Goal: Task Accomplishment & Management: Manage account settings

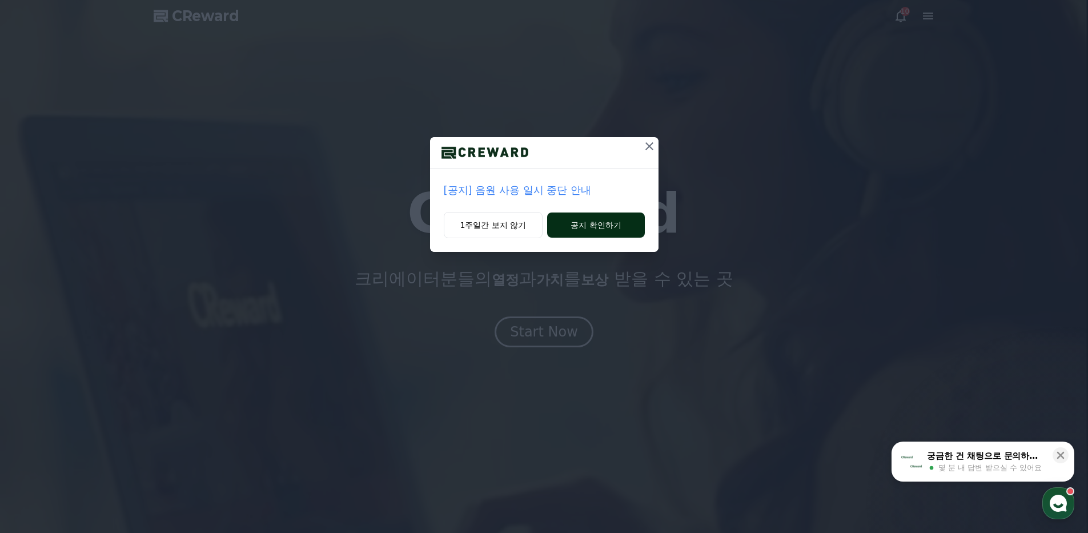
click at [580, 223] on button "공지 확인하기" at bounding box center [595, 225] width 97 height 25
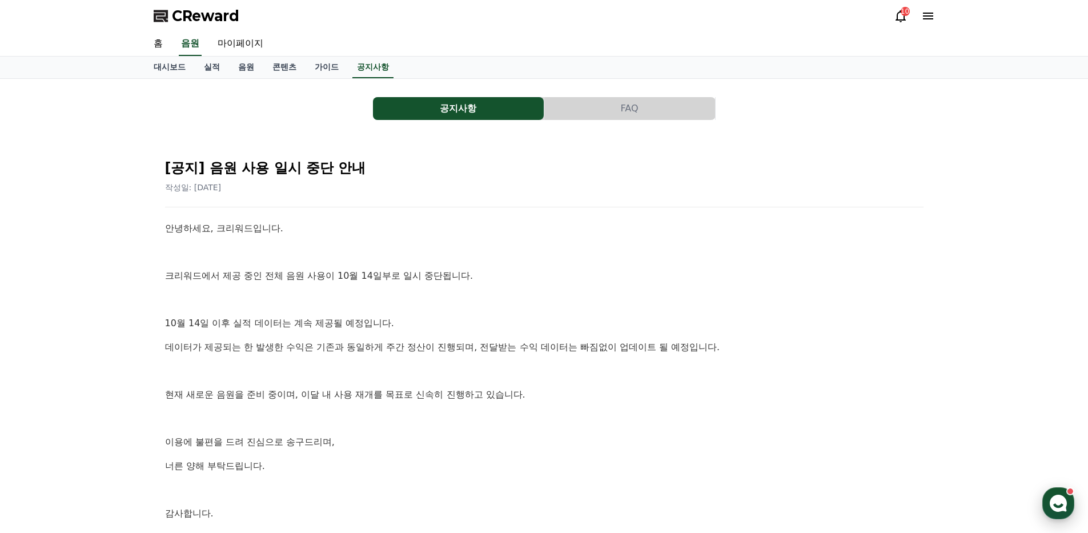
click at [1051, 498] on icon "button" at bounding box center [1058, 503] width 21 height 21
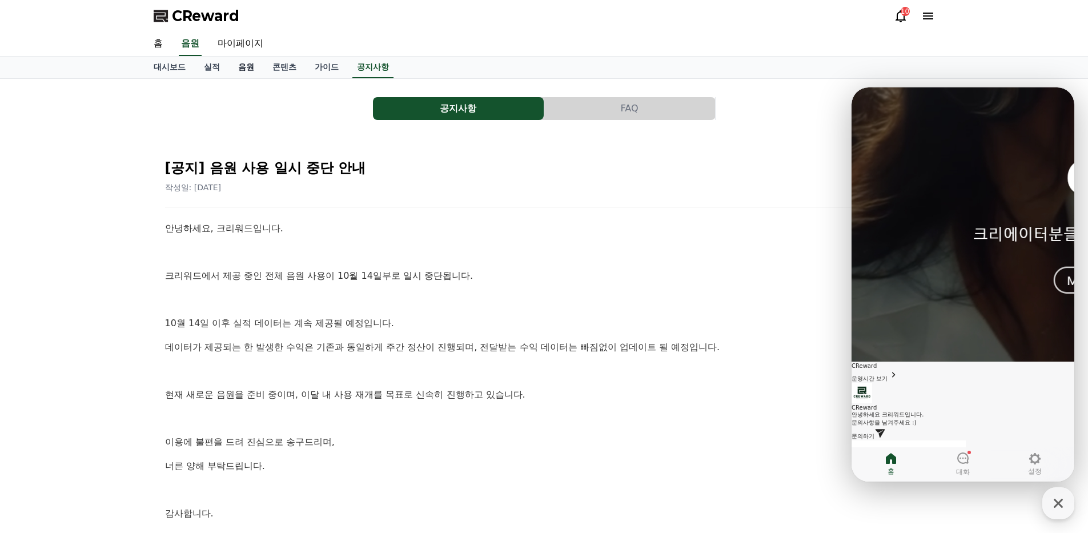
click at [251, 74] on link "음원" at bounding box center [246, 68] width 34 height 22
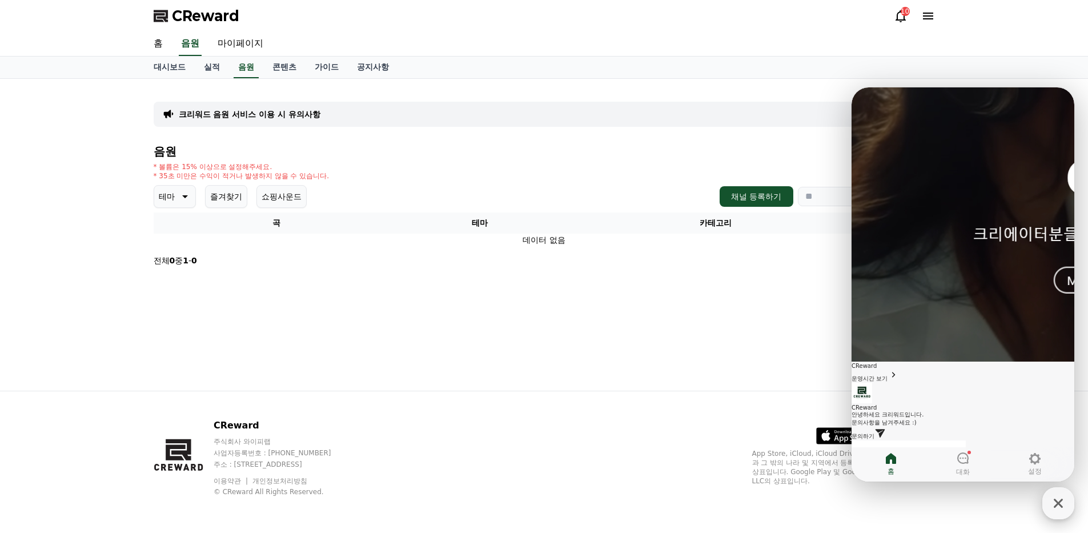
click at [1051, 500] on icon "button" at bounding box center [1058, 503] width 21 height 21
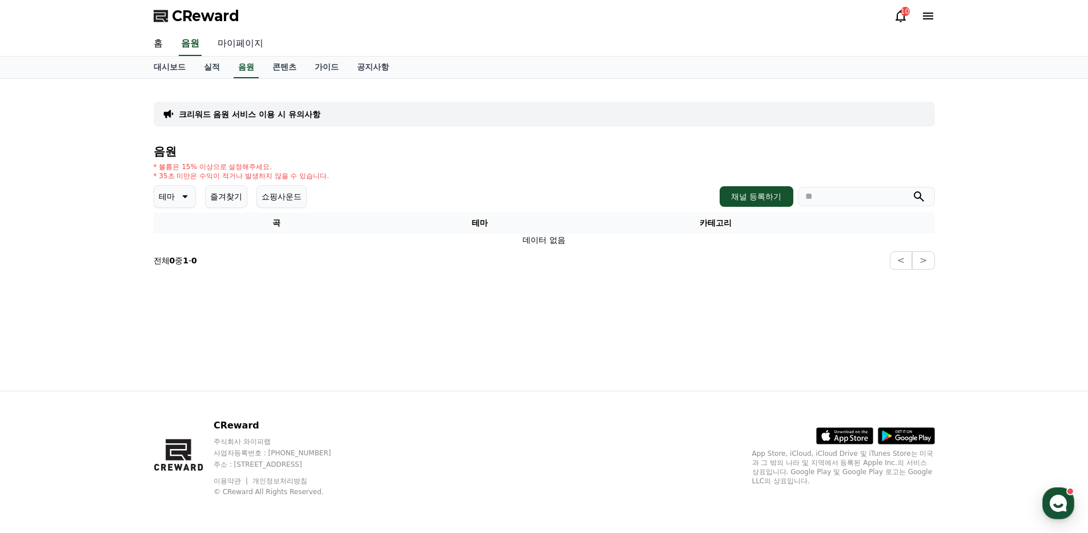
click at [231, 46] on link "마이페이지" at bounding box center [241, 44] width 64 height 24
select select "**********"
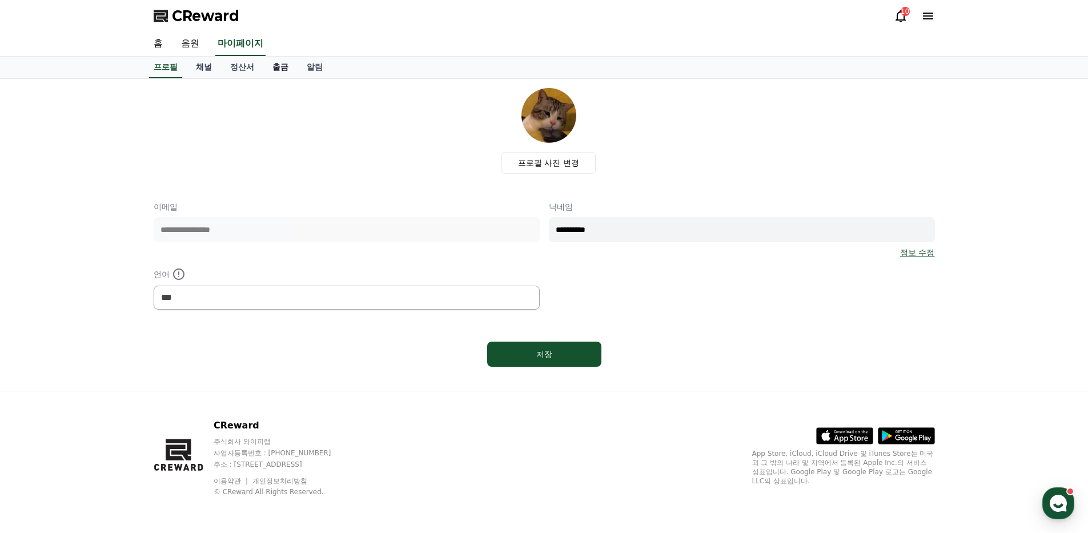
click at [270, 65] on link "출금" at bounding box center [280, 68] width 34 height 22
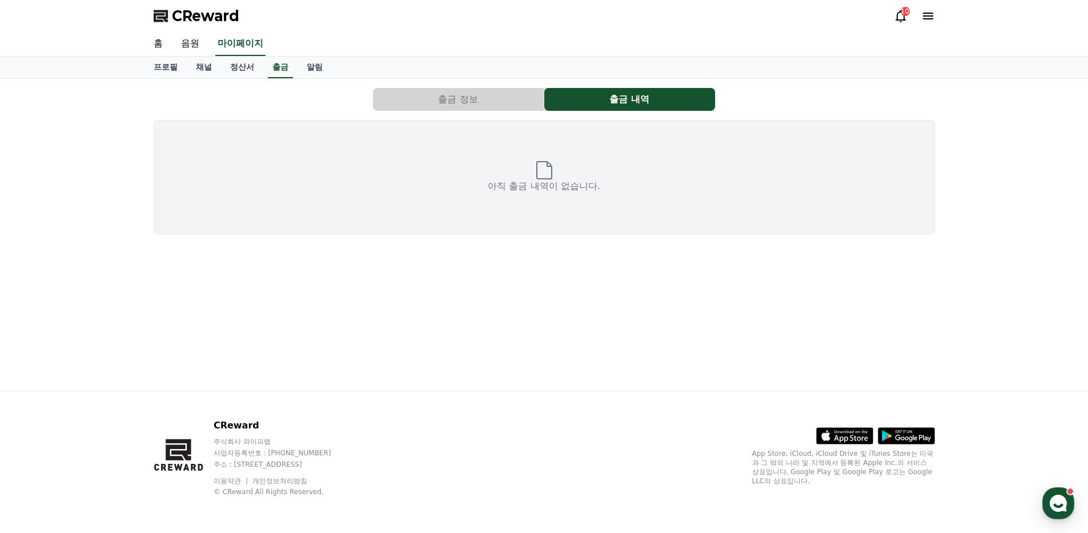
click at [416, 111] on div "출금 정보 출금 내역 아직 출금 내역이 없습니다." at bounding box center [544, 160] width 791 height 155
click at [421, 101] on button "출금 정보" at bounding box center [458, 99] width 171 height 23
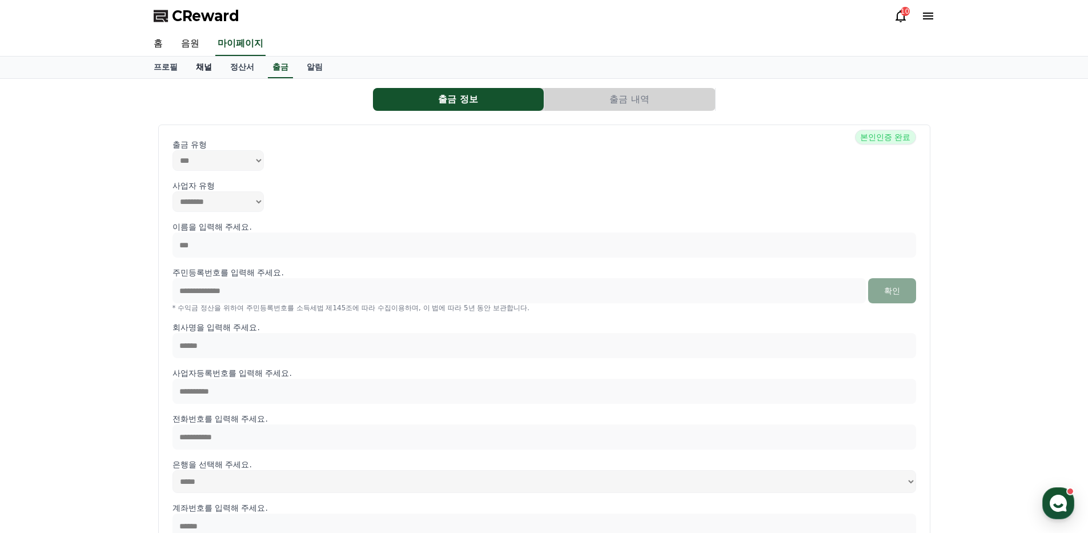
click at [217, 65] on link "채널" at bounding box center [204, 68] width 34 height 22
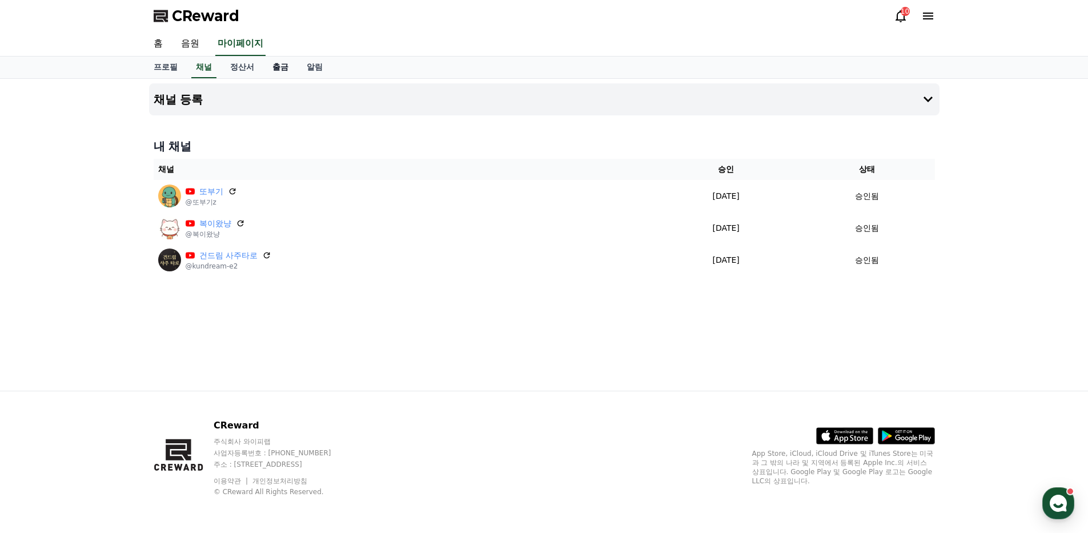
click at [288, 69] on link "출금" at bounding box center [280, 68] width 34 height 22
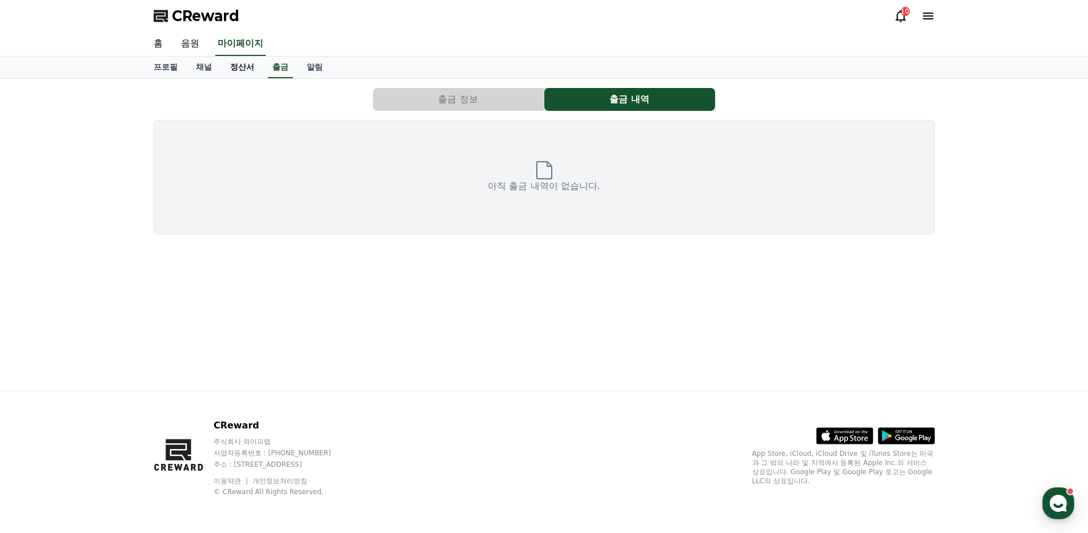
click at [249, 75] on link "정산서" at bounding box center [242, 68] width 42 height 22
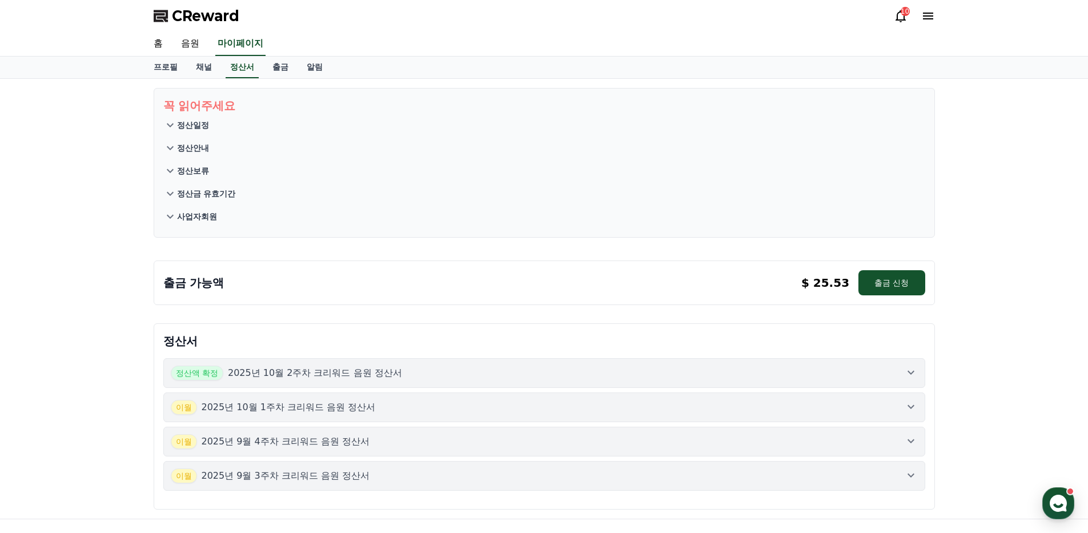
click at [174, 127] on icon at bounding box center [170, 125] width 14 height 14
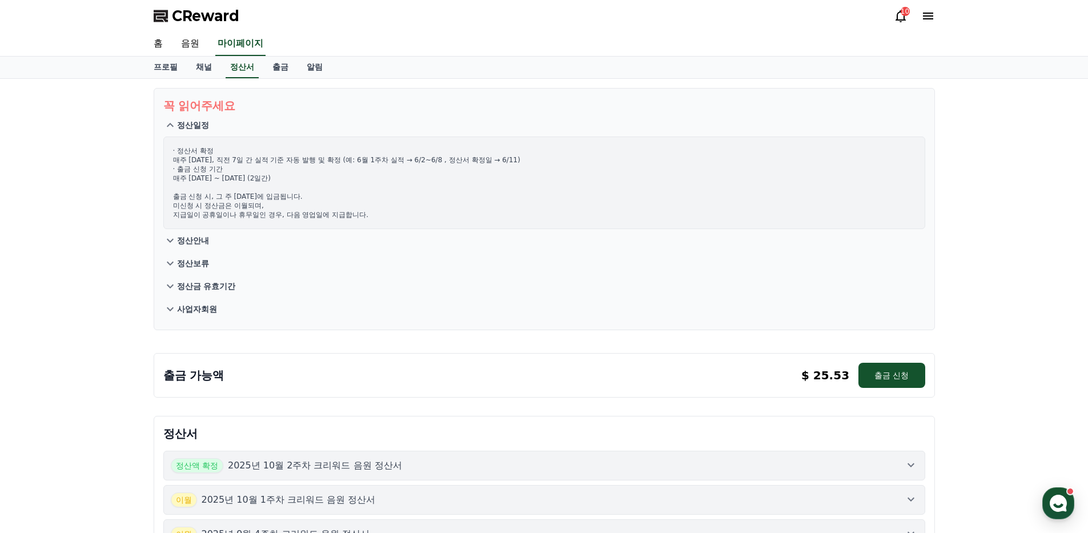
click at [202, 312] on p "사업자회원" at bounding box center [197, 308] width 40 height 11
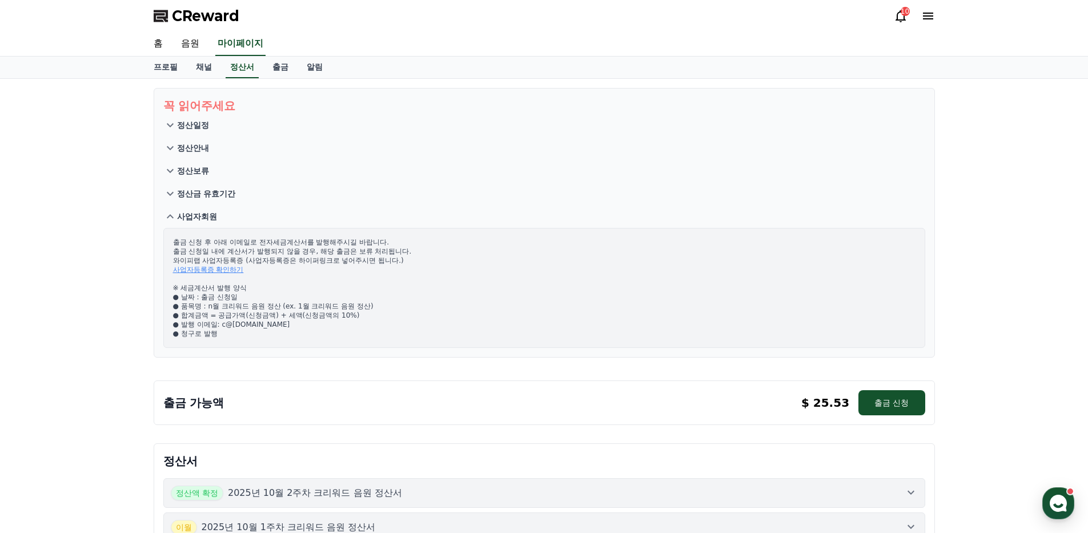
scroll to position [248, 0]
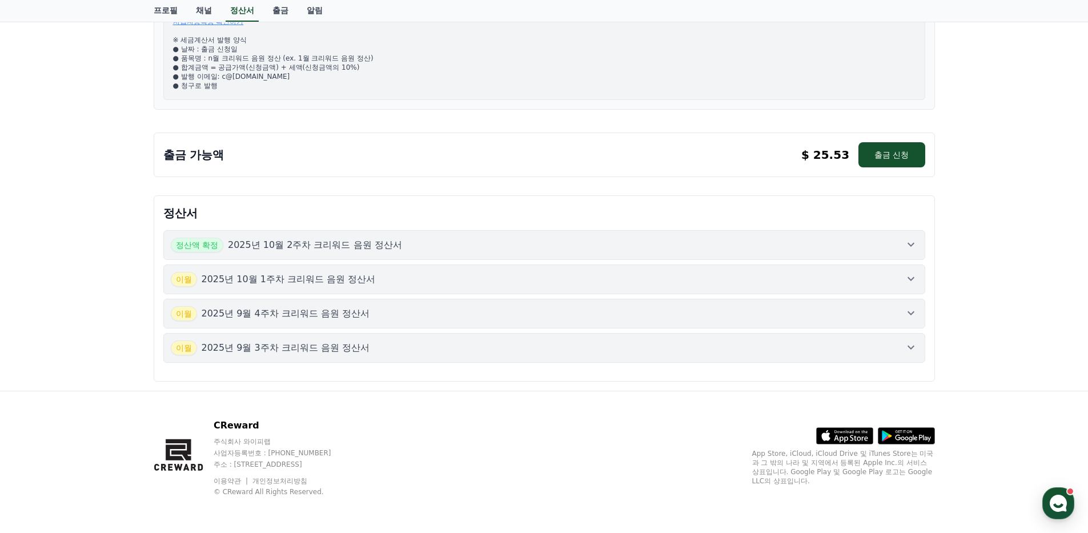
click at [418, 246] on div "정산액 확정 2025년 10월 2주차 크리워드 음원 정산서" at bounding box center [544, 245] width 747 height 15
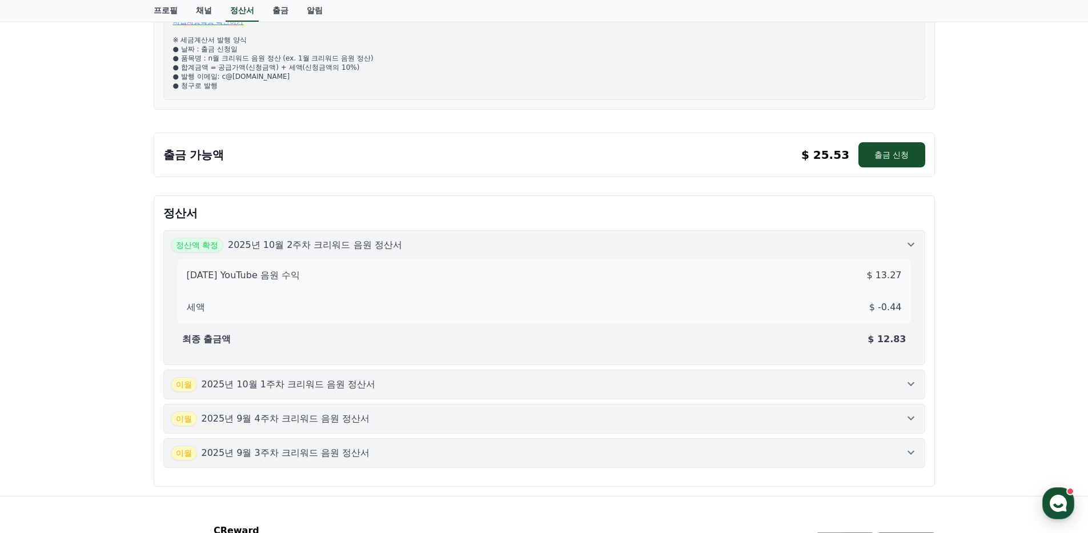
click at [911, 383] on icon at bounding box center [911, 384] width 14 height 14
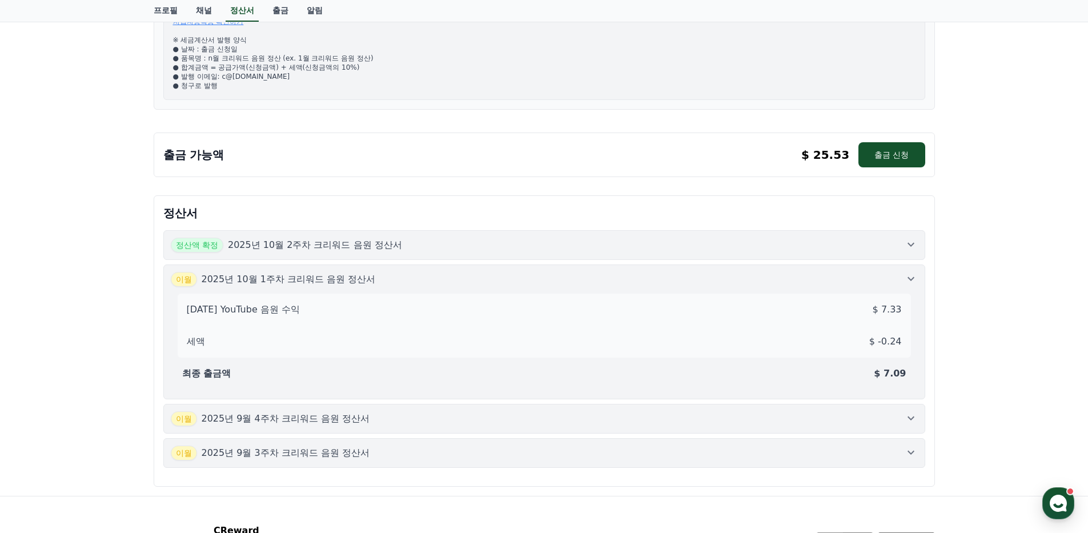
click at [914, 271] on button "이월 2025년 10월 1주차 크리워드 음원 정산서 2025-10-1 YouTube 음원 수익 $ 7.33 세액 $ -0.24 최종 출금액 $…" at bounding box center [544, 332] width 762 height 135
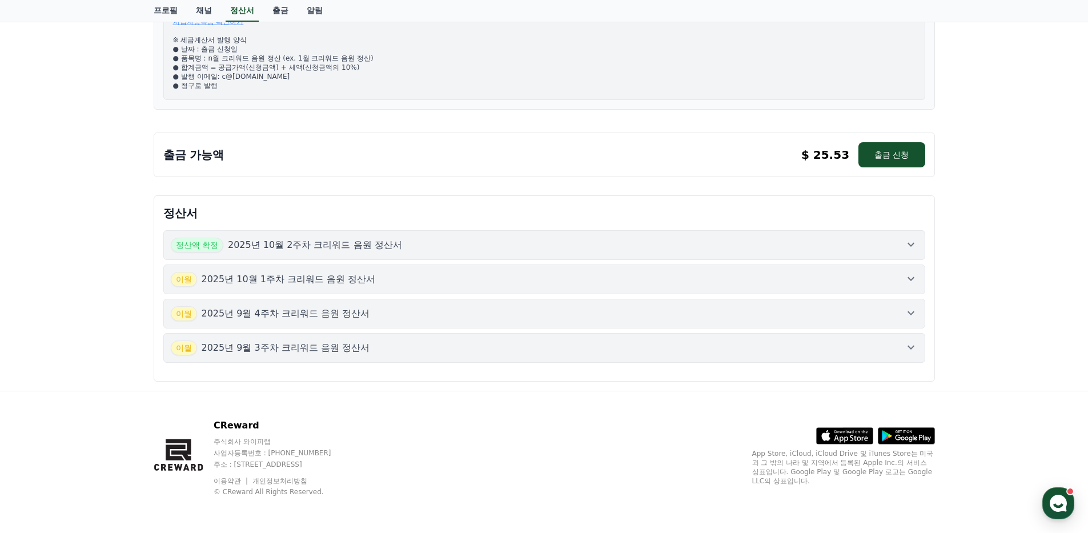
click at [905, 242] on icon at bounding box center [911, 245] width 14 height 14
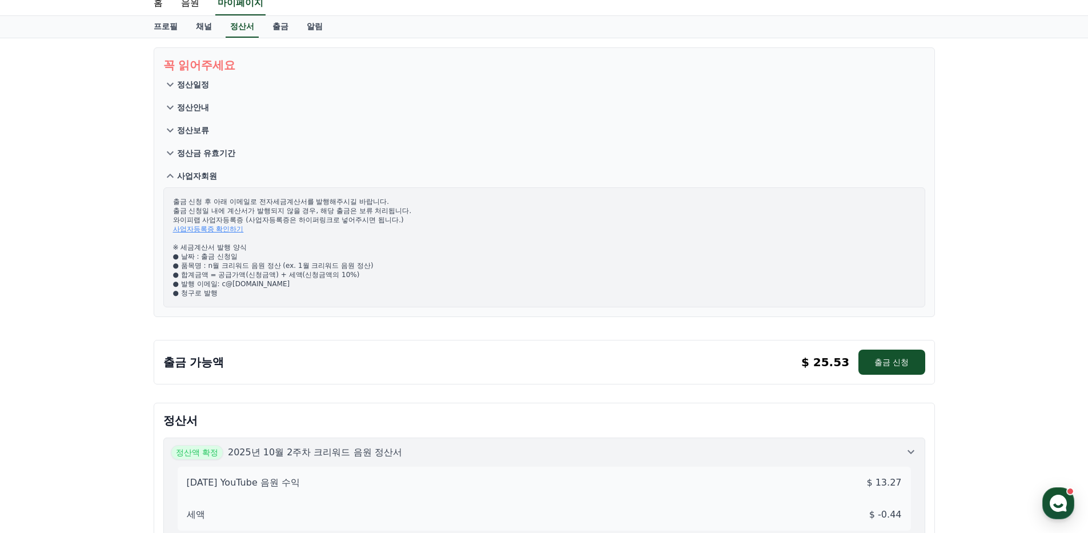
scroll to position [0, 0]
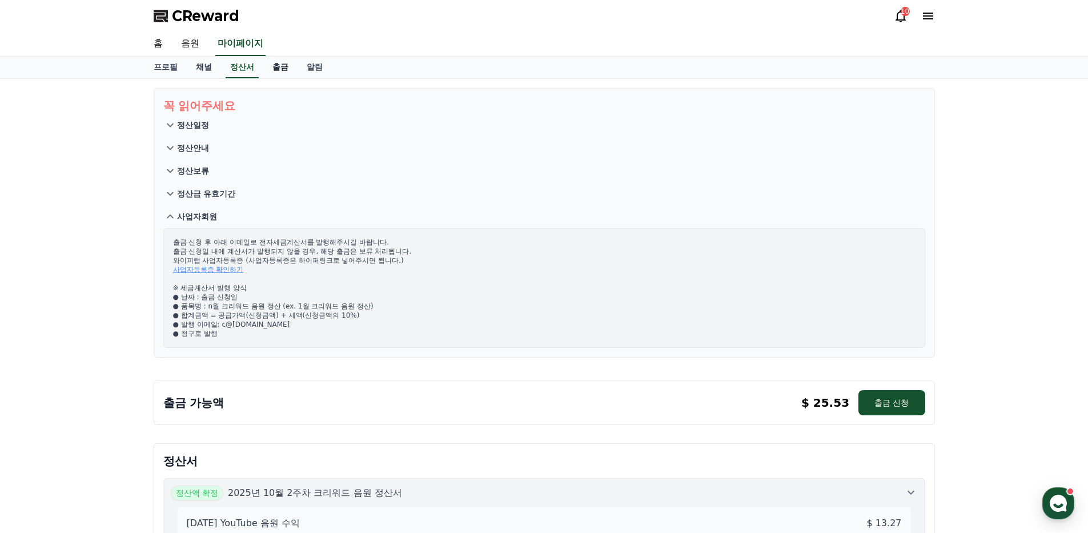
click at [278, 70] on link "출금" at bounding box center [280, 68] width 34 height 22
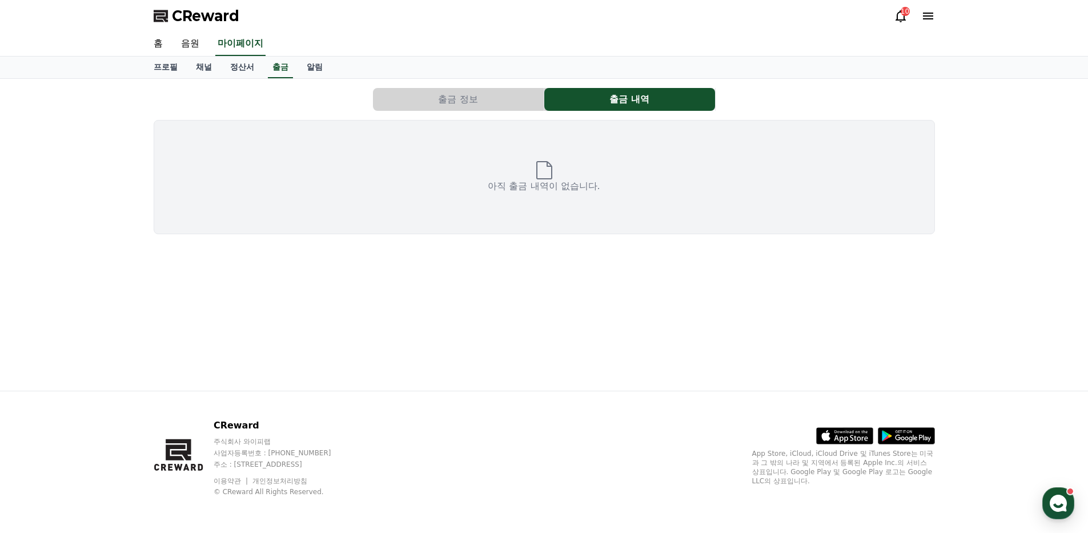
click at [479, 99] on button "출금 정보" at bounding box center [458, 99] width 171 height 23
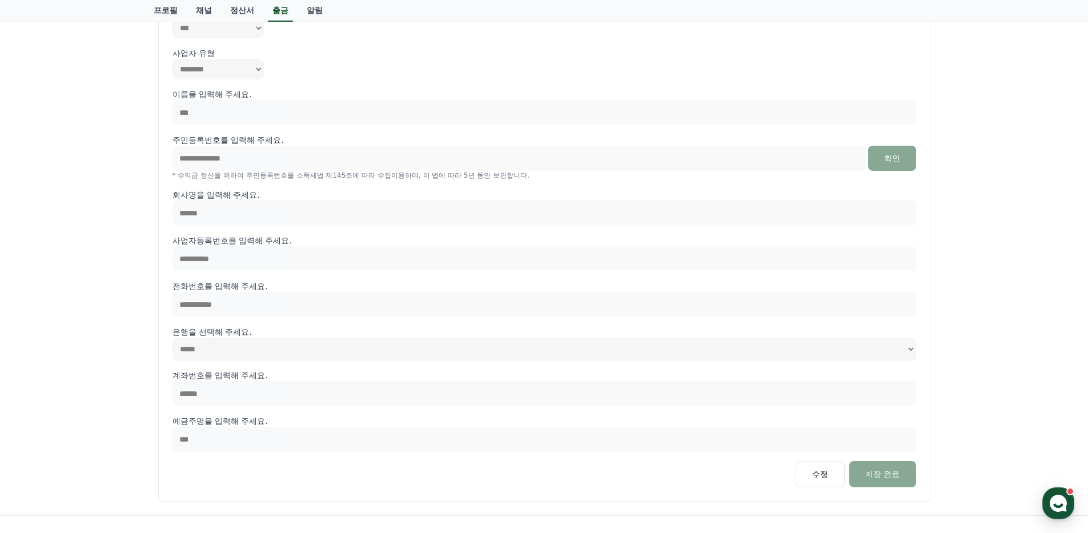
scroll to position [257, 0]
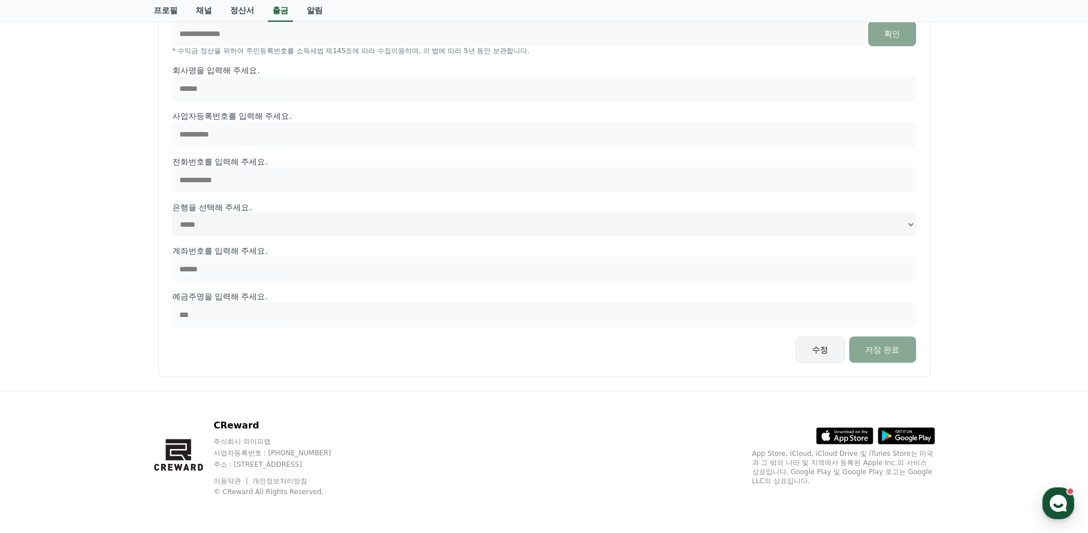
click at [810, 348] on button "수정" at bounding box center [820, 349] width 49 height 26
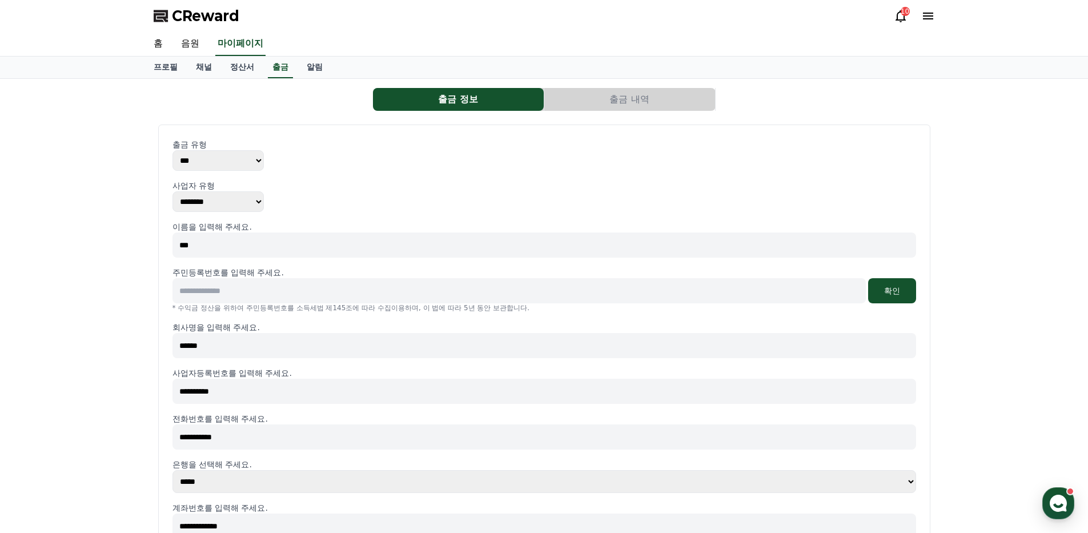
click at [252, 157] on select "** ***" at bounding box center [218, 160] width 91 height 21
select select "********"
click at [173, 150] on select "** ***" at bounding box center [218, 160] width 91 height 21
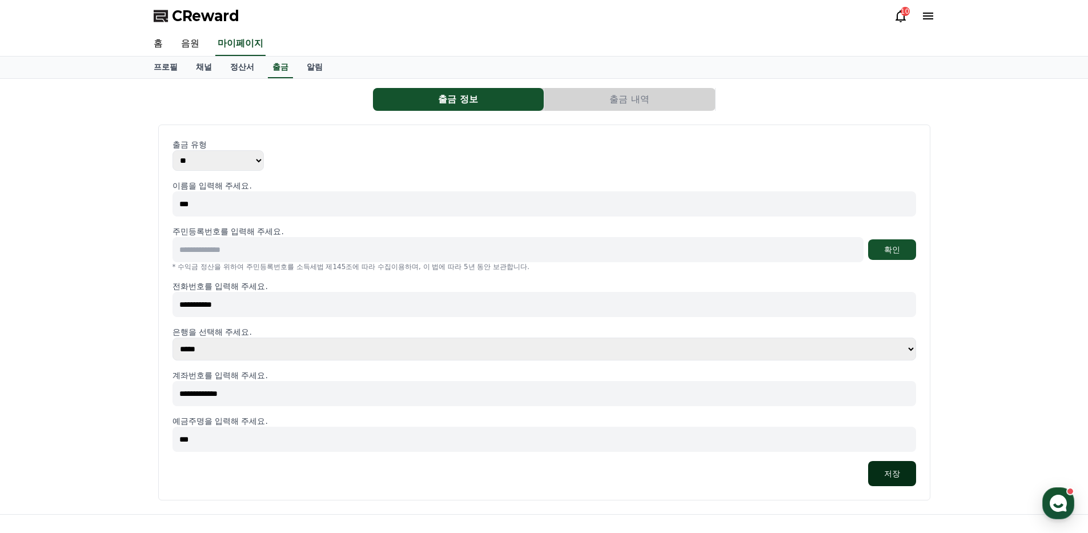
click at [891, 471] on button "저장" at bounding box center [892, 473] width 48 height 25
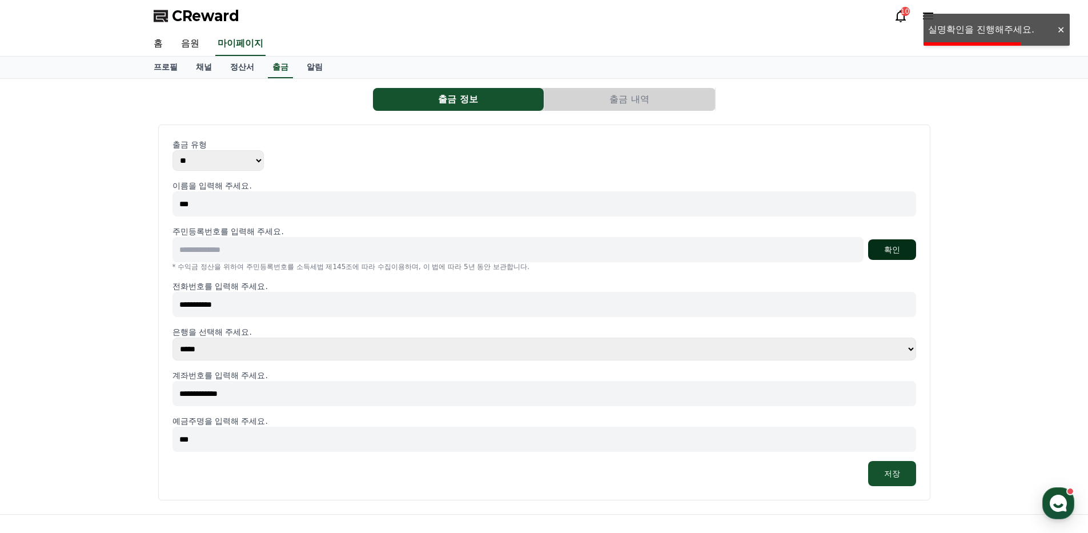
click at [901, 249] on button "확인" at bounding box center [892, 249] width 48 height 21
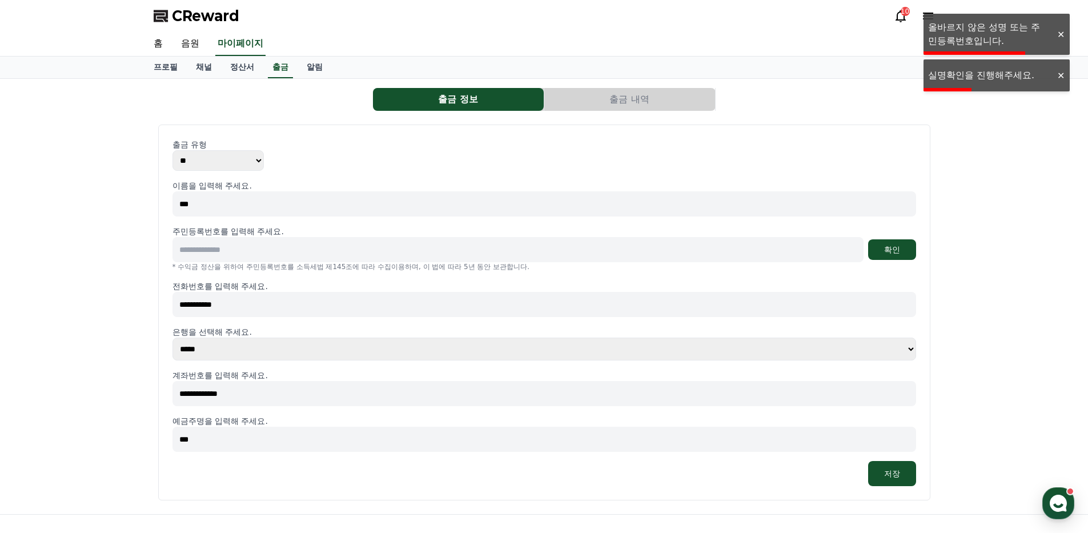
click at [1059, 35] on div at bounding box center [1061, 34] width 18 height 11
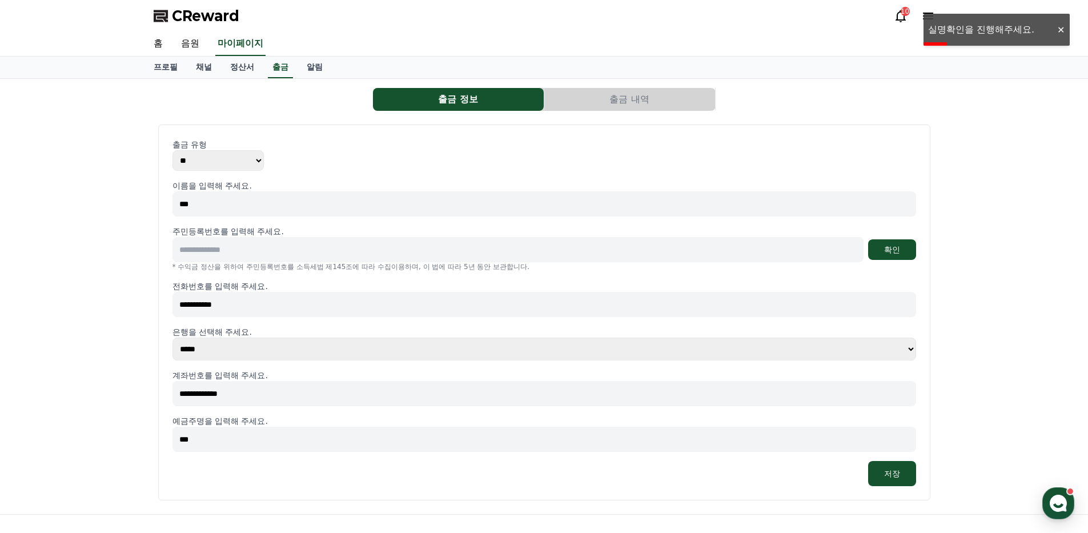
click at [253, 262] on p "* 수익금 정산을 위하여 주민등록번호를 소득세법 제145조에 따라 수집이용하며, 이 법에 따라 5년 동안 보관합니다." at bounding box center [545, 266] width 744 height 9
click at [298, 244] on input at bounding box center [518, 249] width 691 height 25
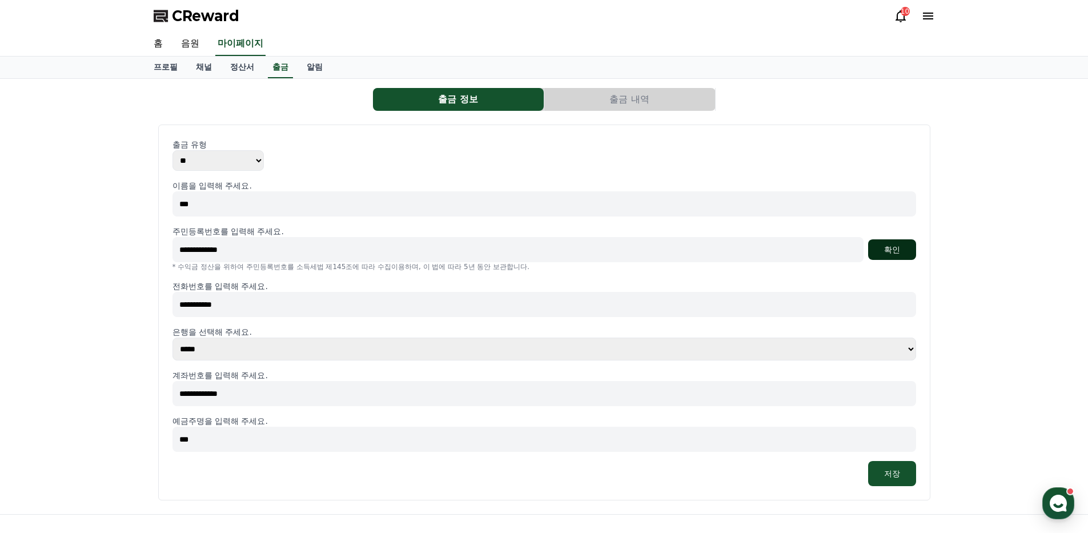
type input "**********"
click at [895, 251] on button "확인" at bounding box center [892, 249] width 48 height 21
click at [884, 474] on button "저장" at bounding box center [892, 473] width 48 height 25
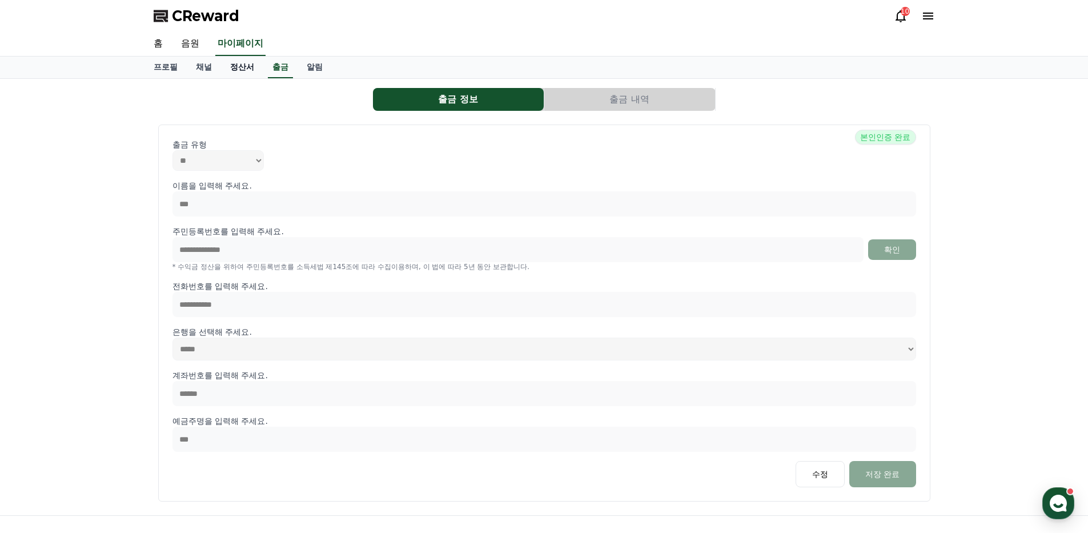
click at [248, 70] on link "정산서" at bounding box center [242, 68] width 42 height 22
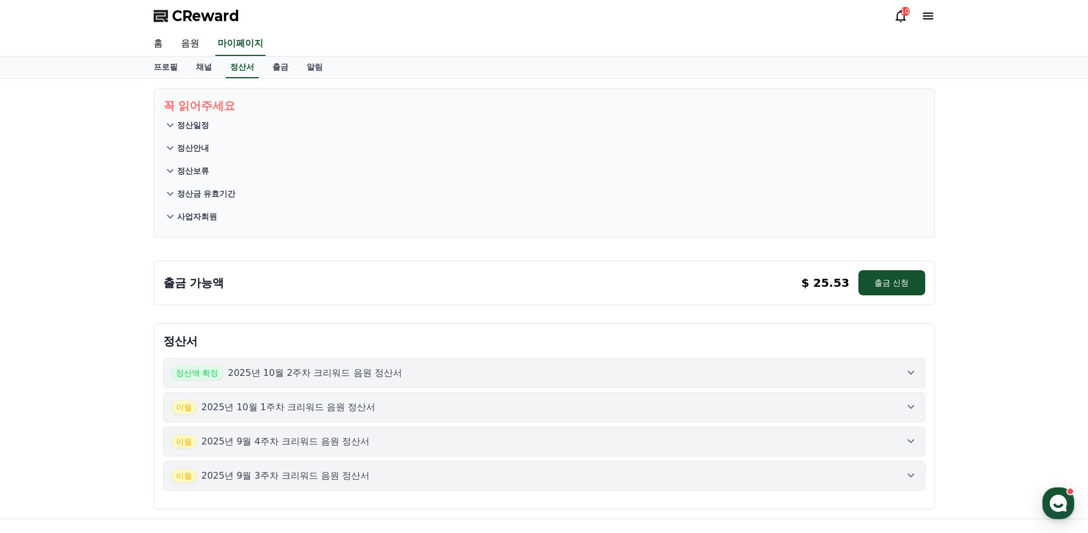
click at [191, 146] on p "정산안내" at bounding box center [193, 147] width 32 height 11
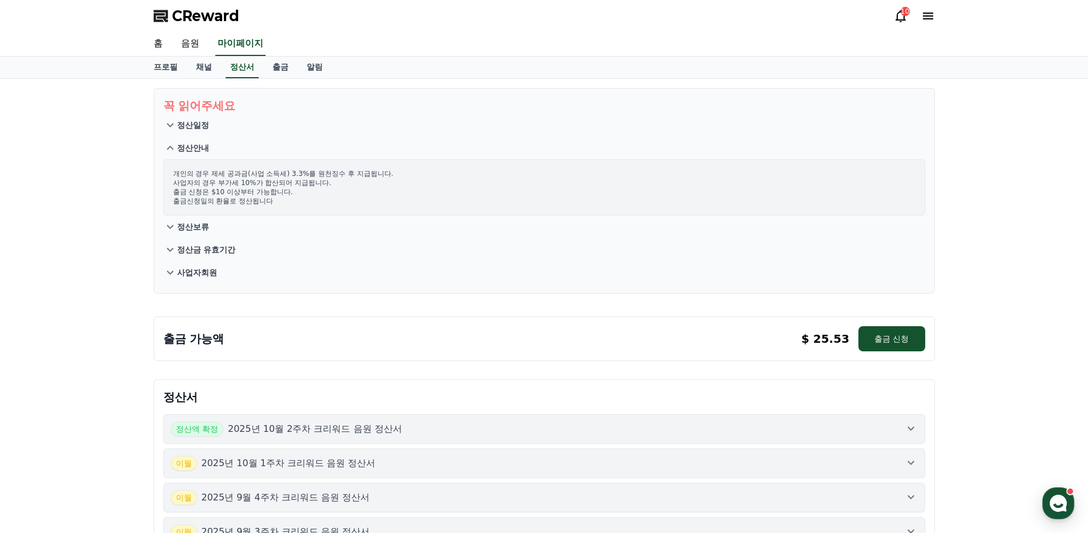
click at [203, 275] on p "사업자회원" at bounding box center [197, 272] width 40 height 11
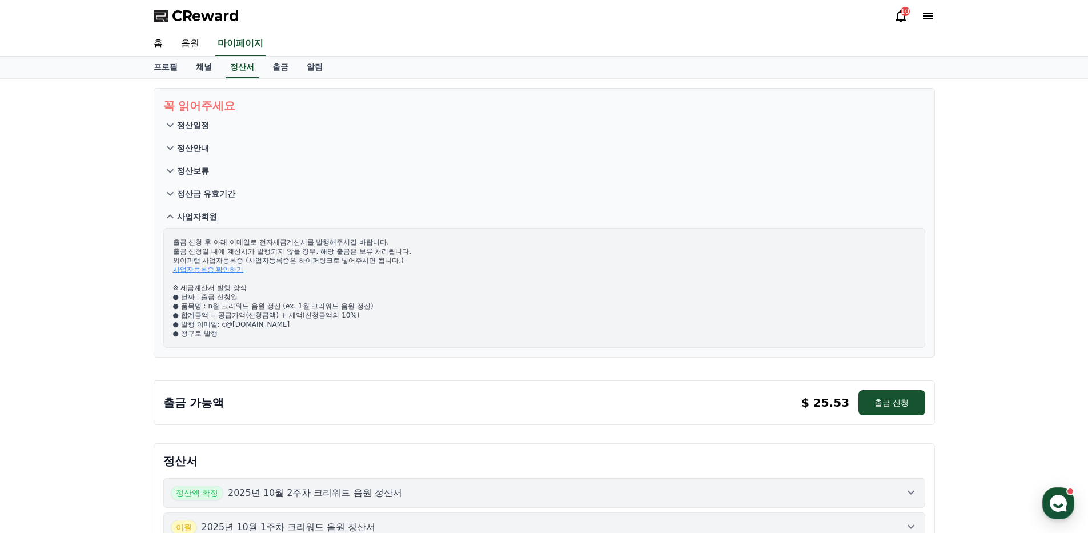
click at [170, 151] on icon at bounding box center [170, 148] width 14 height 14
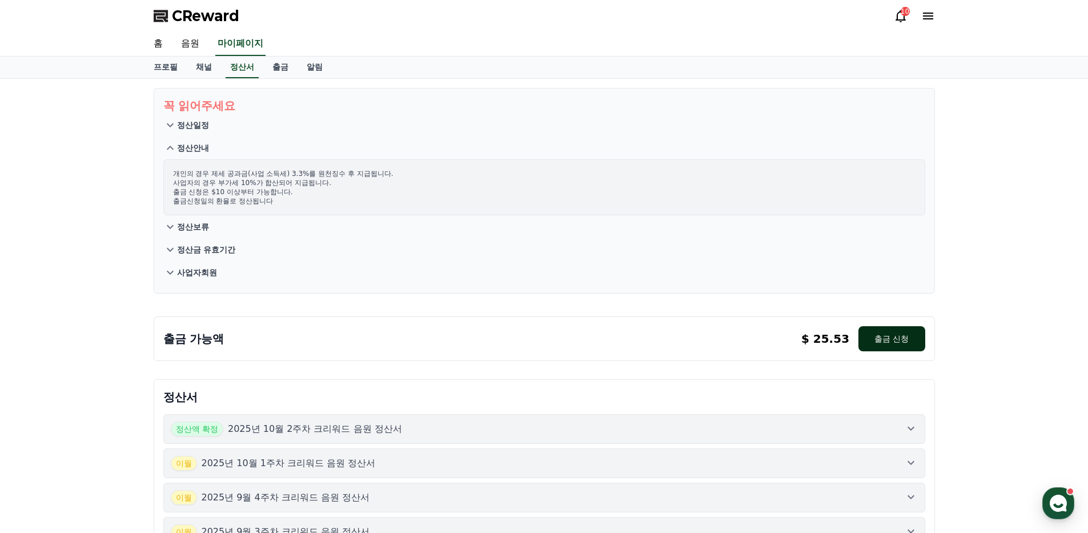
click at [911, 344] on button "출금 신청" at bounding box center [892, 338] width 66 height 25
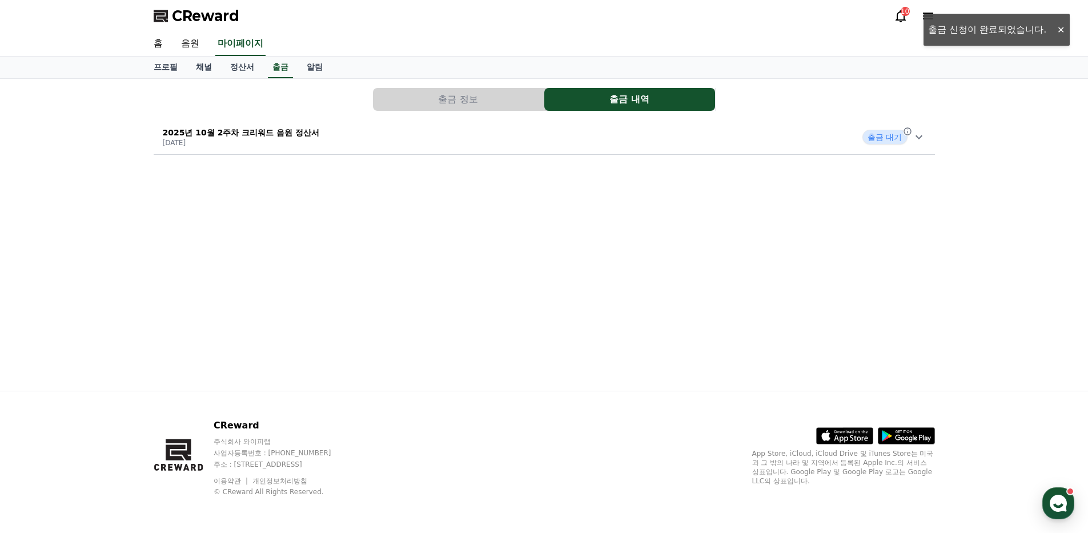
click at [920, 141] on icon at bounding box center [919, 137] width 14 height 14
